Goal: Information Seeking & Learning: Learn about a topic

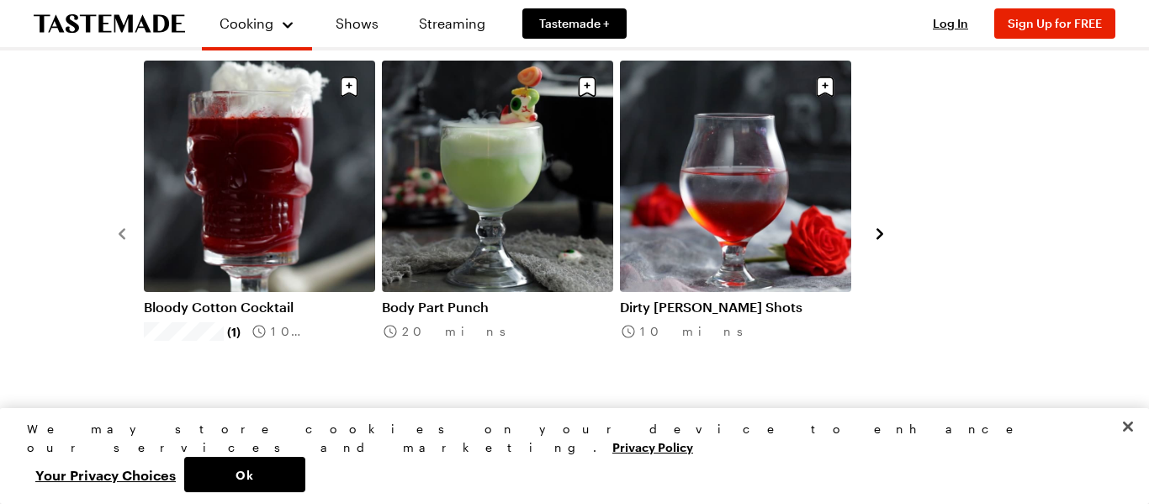
scroll to position [1730, 0]
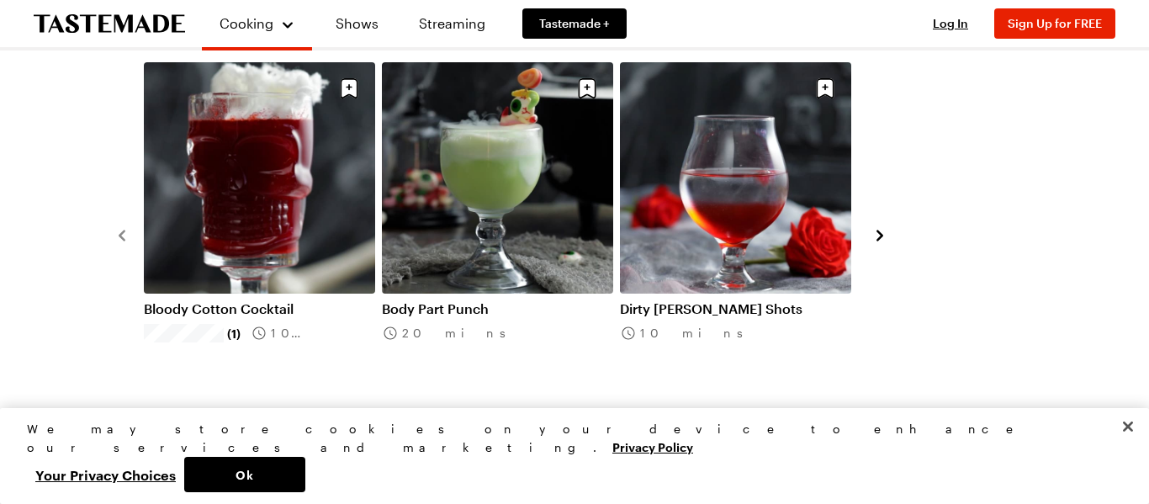
click at [584, 423] on link "View All Recipes" at bounding box center [575, 432] width 922 height 19
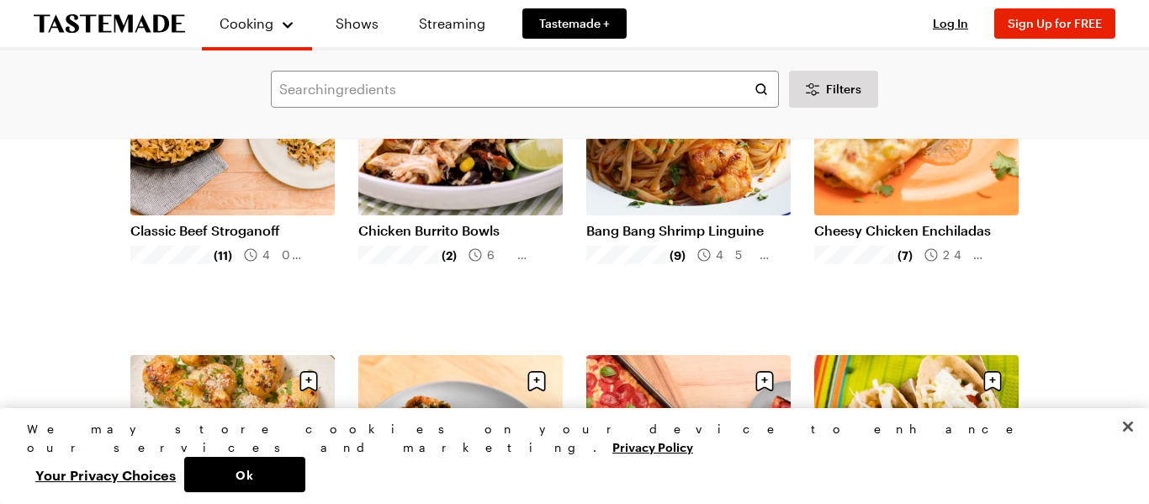
scroll to position [945, 0]
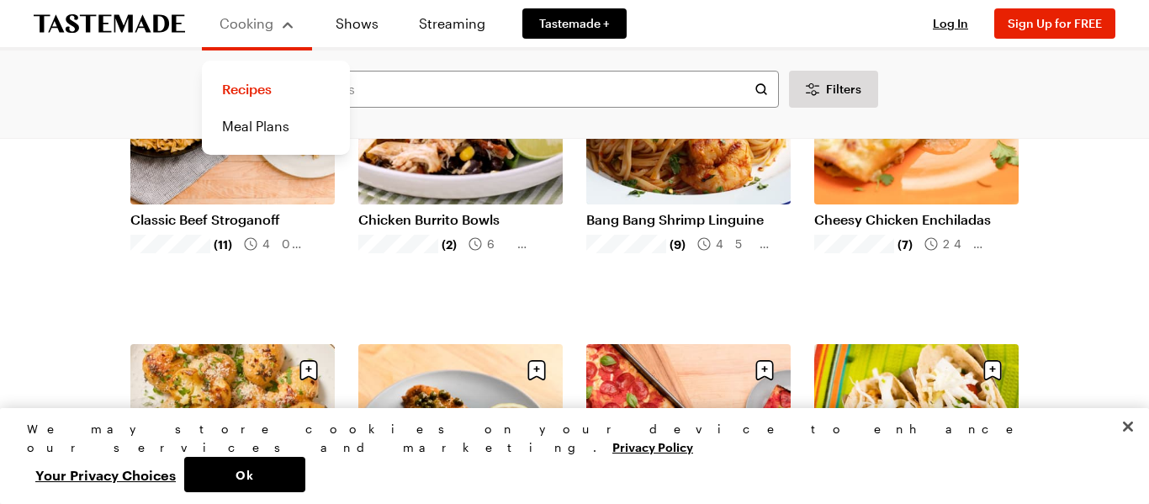
click at [306, 30] on div "Cooking Recipes Meal Plans" at bounding box center [257, 26] width 110 height 47
click at [368, 93] on input "text" at bounding box center [525, 89] width 508 height 37
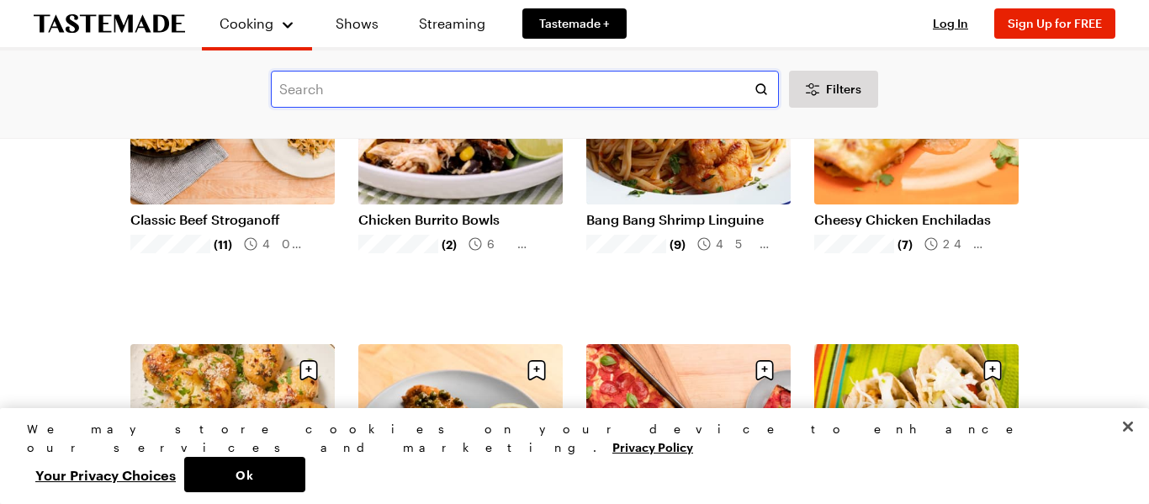
click at [368, 93] on input "text" at bounding box center [525, 89] width 508 height 37
type input "hallowen"
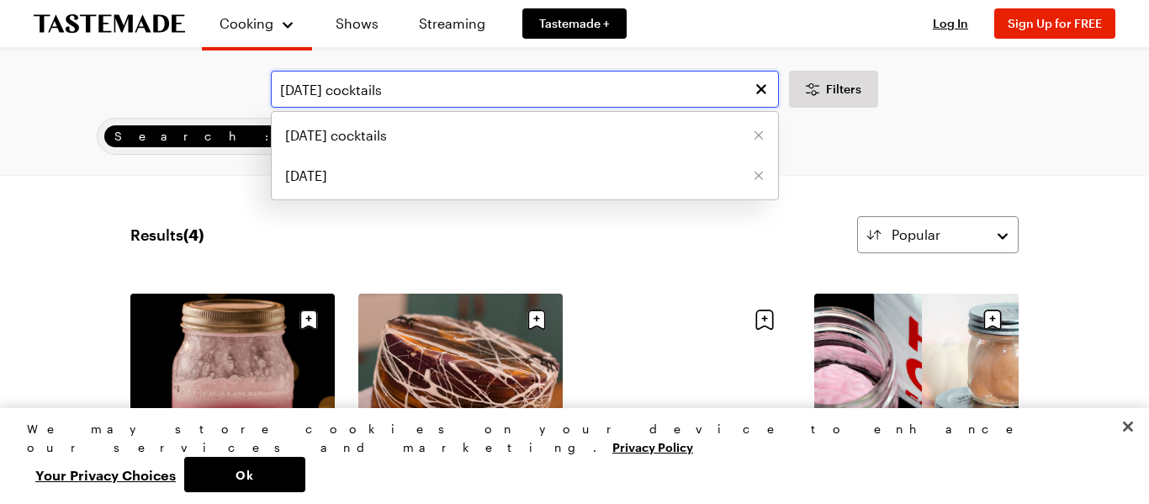
type input "[DATE] cocktails"
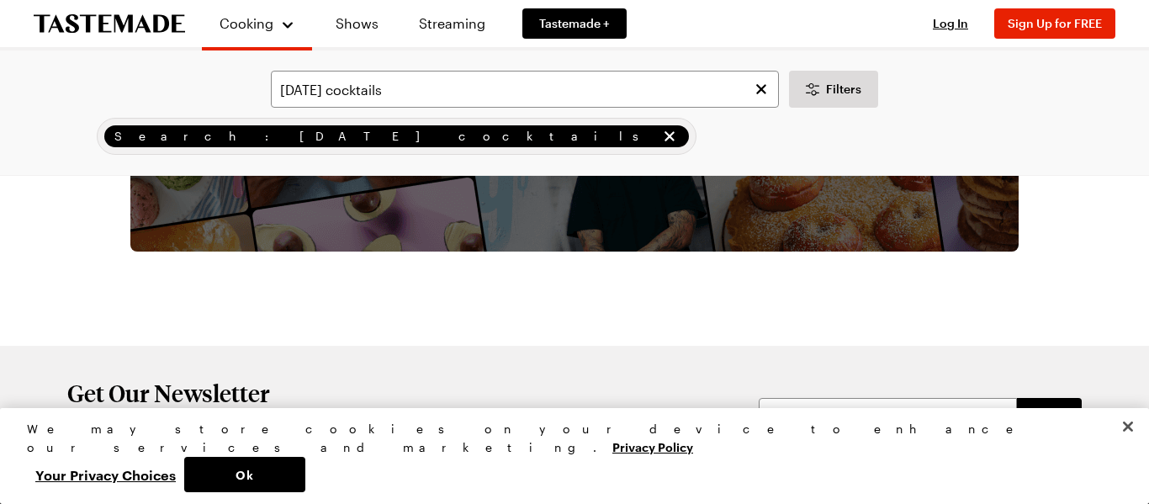
scroll to position [886, 0]
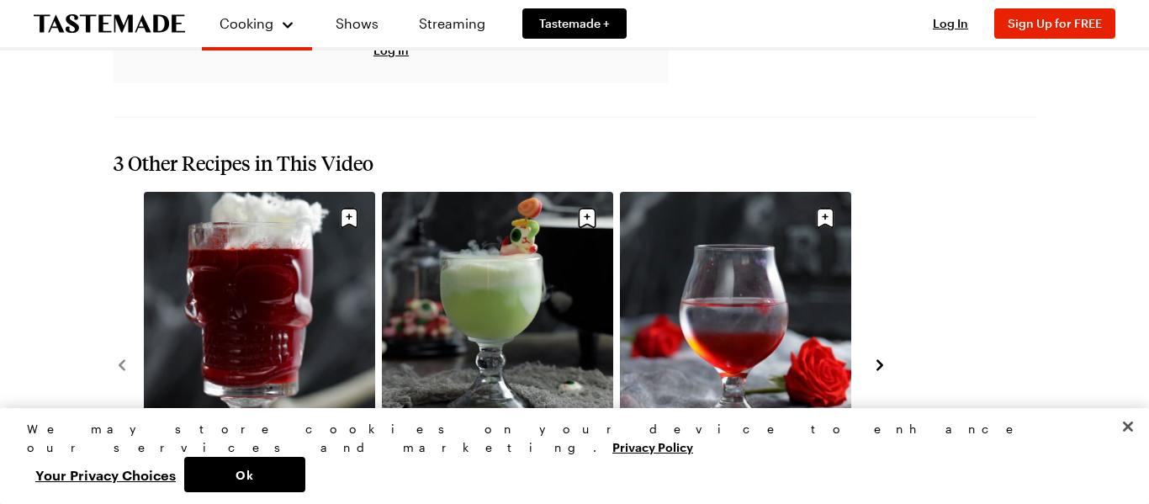
scroll to position [1503, 0]
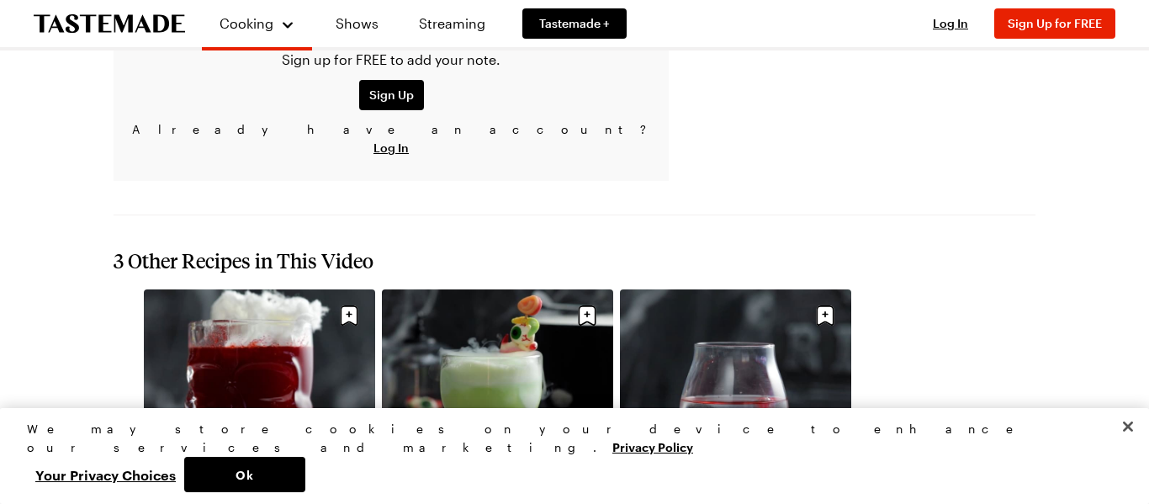
click at [884, 454] on icon "navigate to next item" at bounding box center [879, 462] width 17 height 17
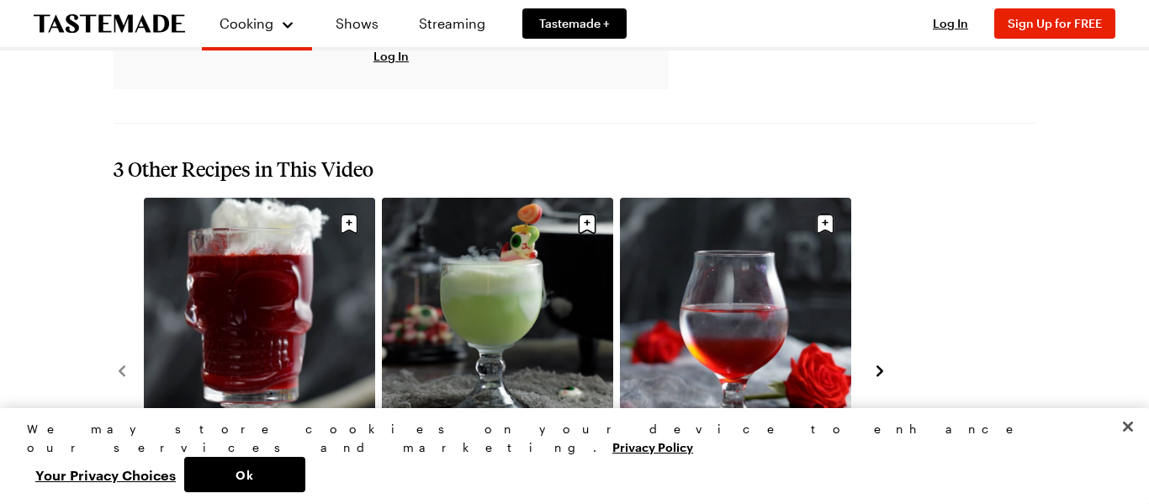
scroll to position [1601, 0]
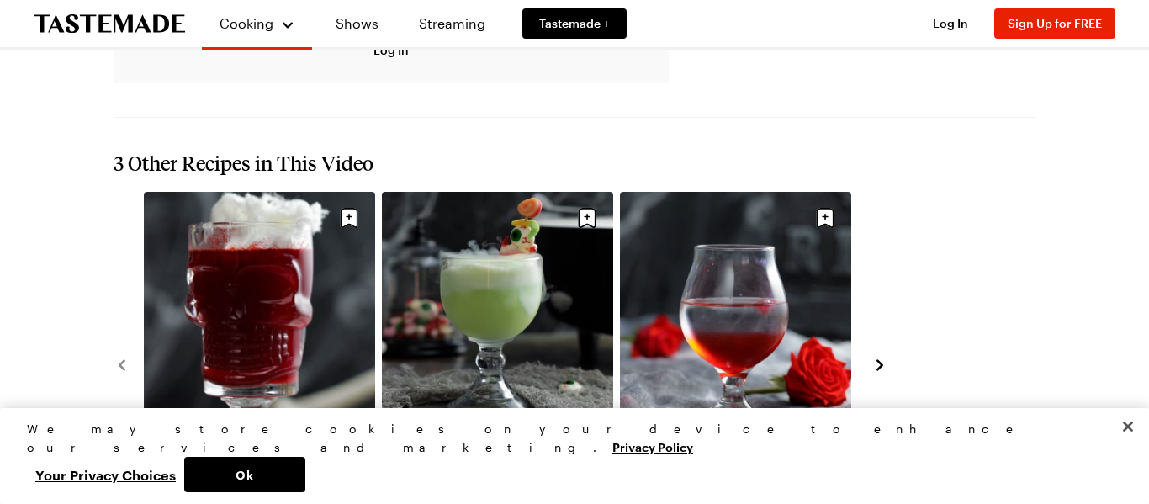
click at [879, 360] on icon "navigate to next item" at bounding box center [879, 365] width 7 height 11
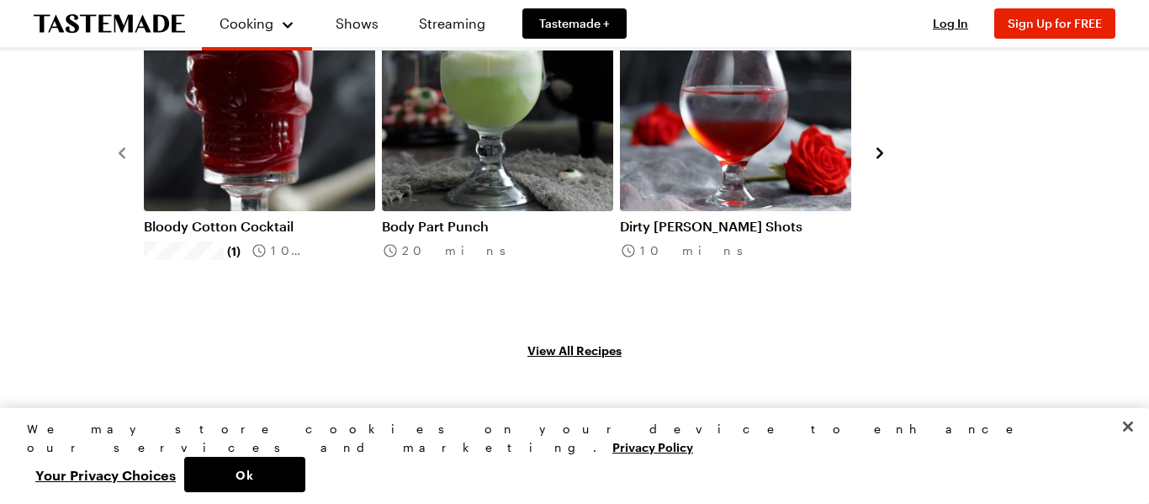
scroll to position [1815, 0]
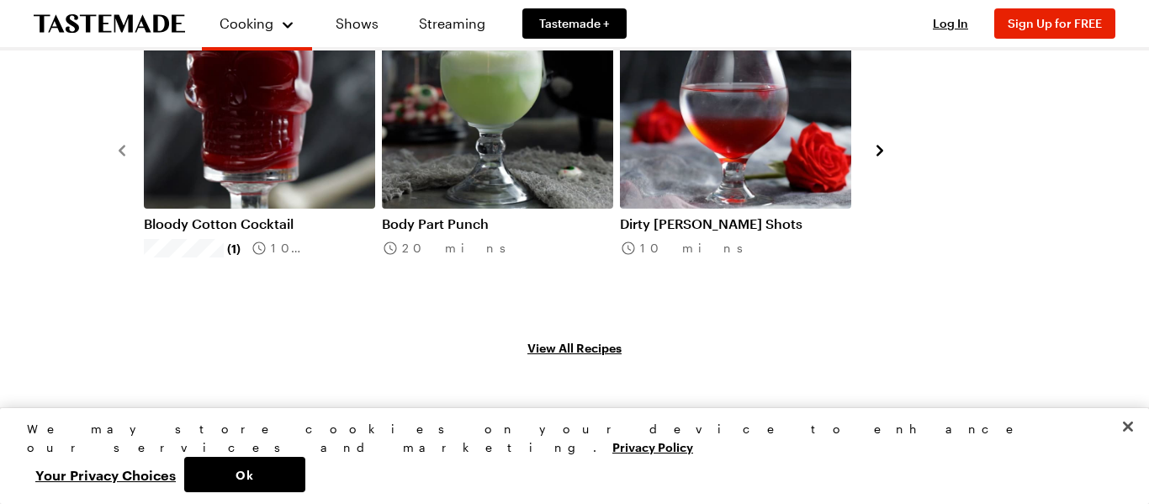
click at [464, 215] on link "Body Part Punch" at bounding box center [497, 223] width 231 height 17
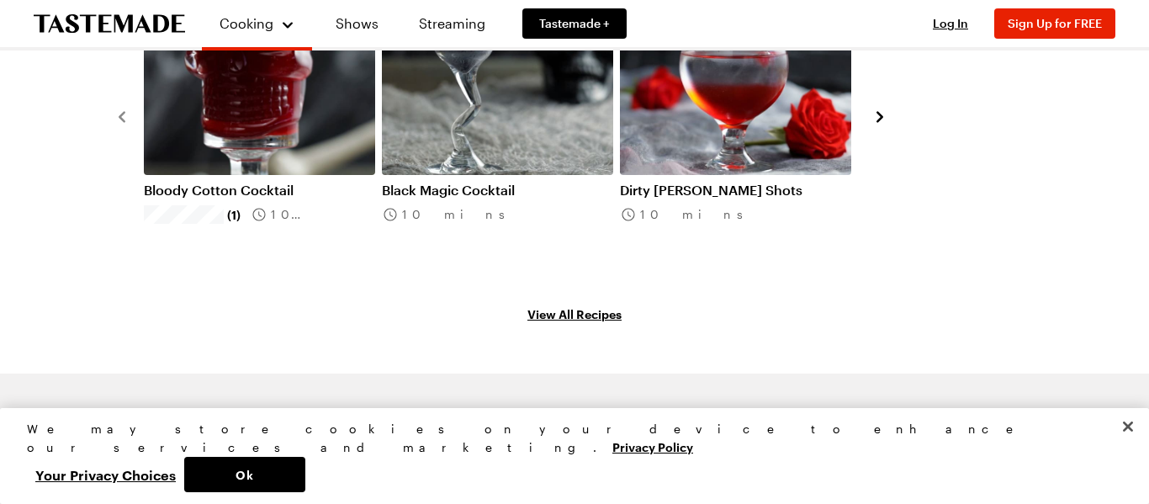
scroll to position [1828, 0]
